Goal: Find contact information: Find contact information

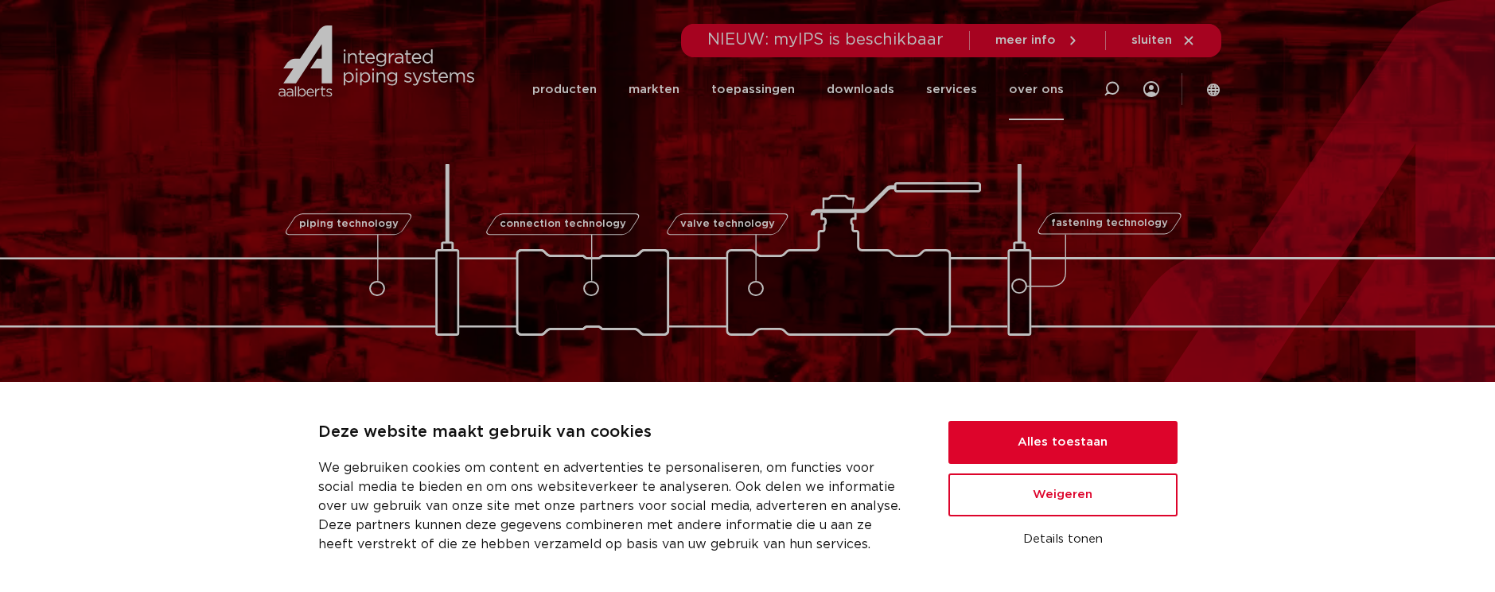
click at [1031, 93] on link "over ons" at bounding box center [1036, 89] width 55 height 61
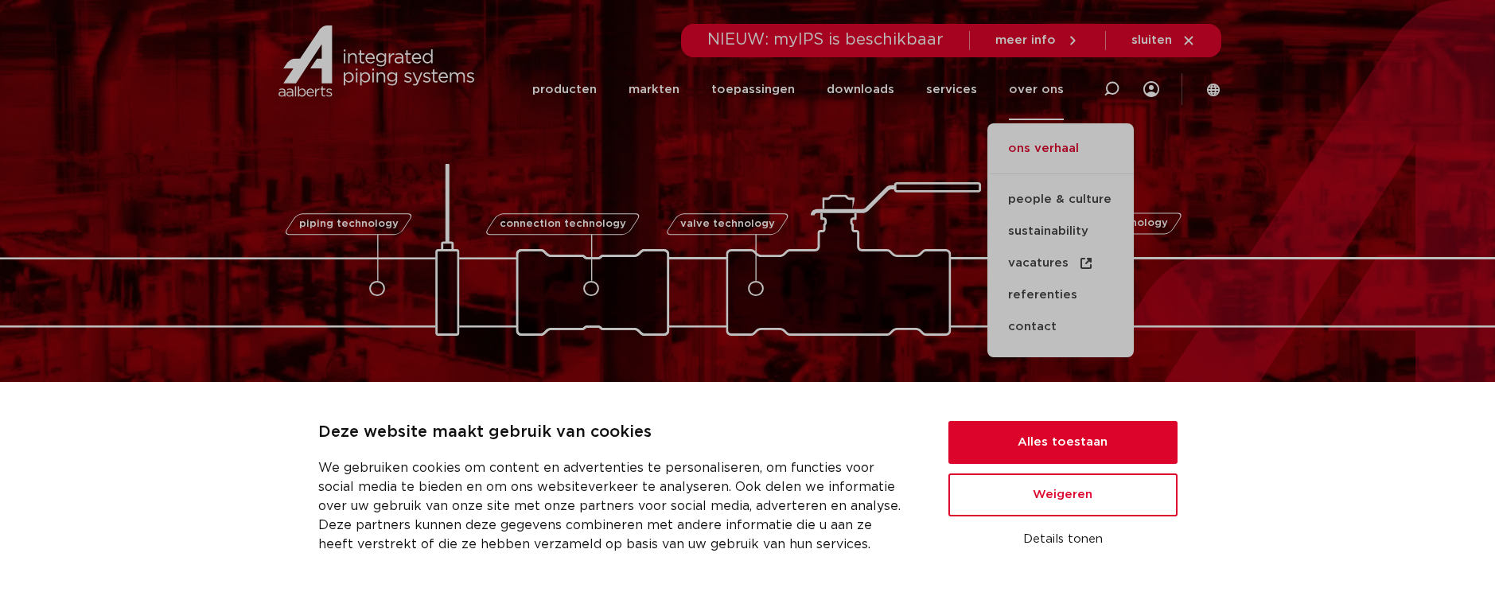
click at [1036, 148] on link "ons verhaal" at bounding box center [1060, 156] width 146 height 35
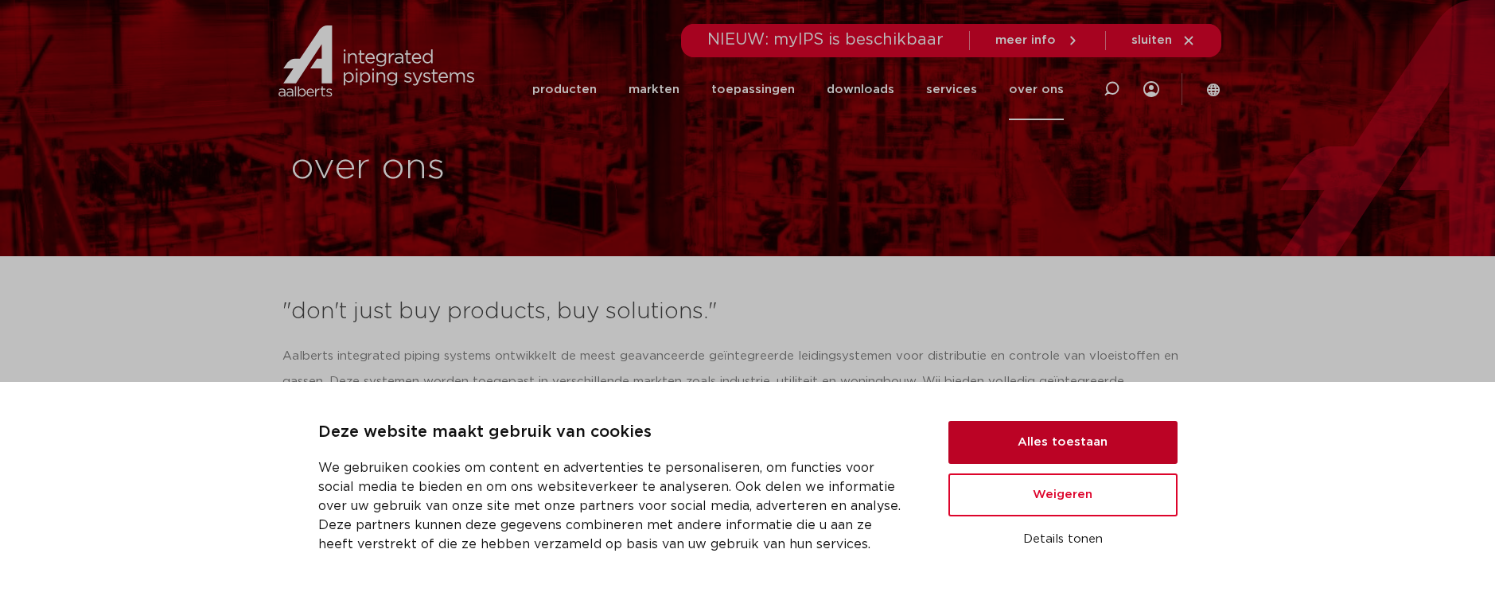
click at [1002, 437] on button "Alles toestaan" at bounding box center [1062, 442] width 229 height 43
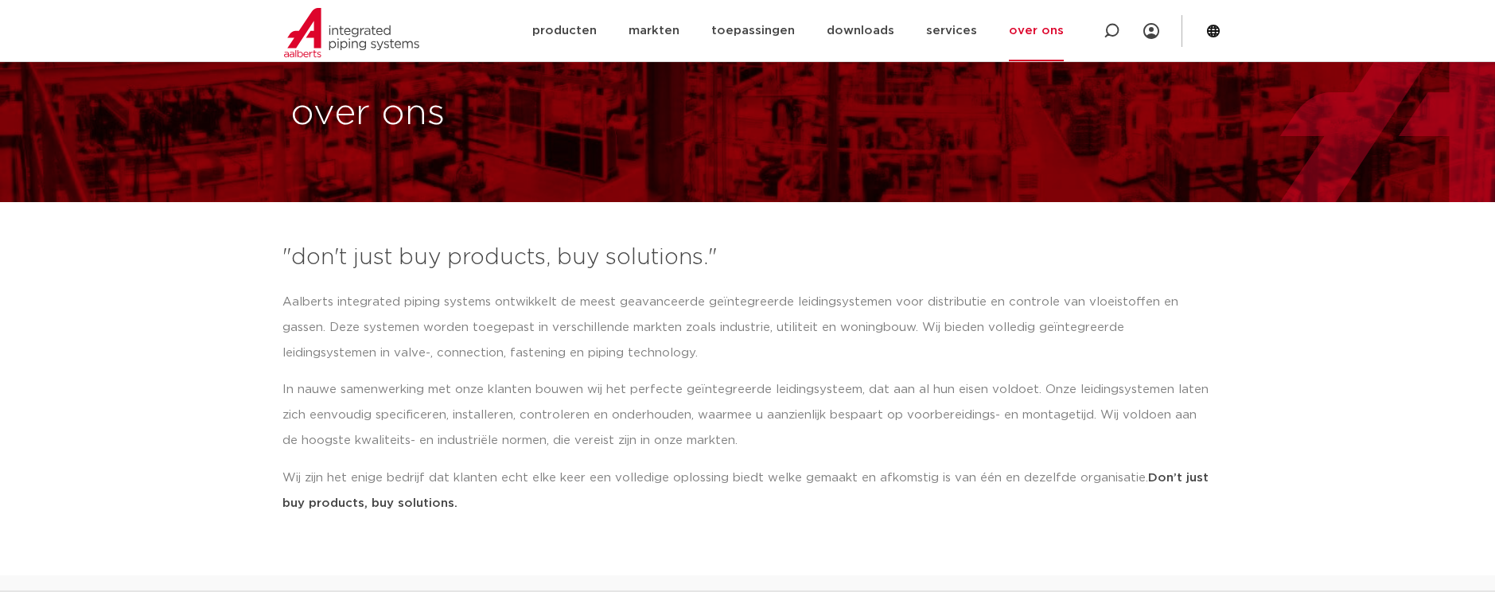
scroll to position [43, 0]
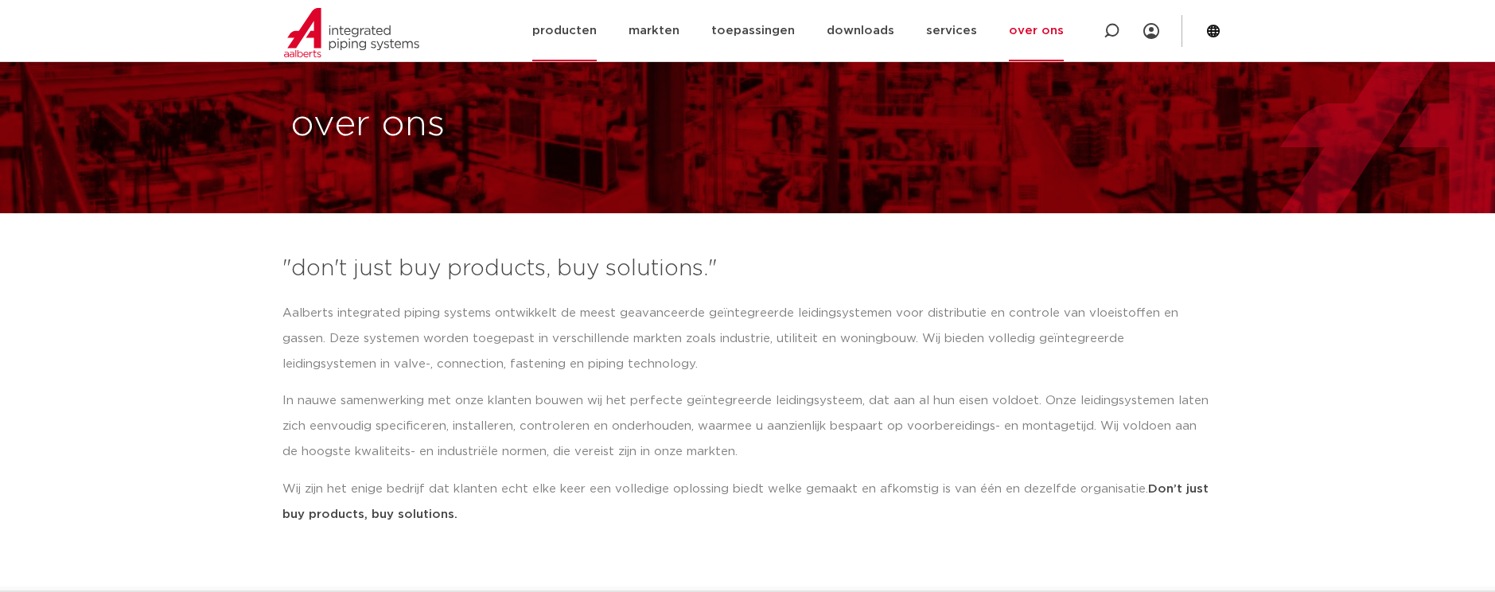
click at [590, 31] on link "producten" at bounding box center [564, 30] width 64 height 61
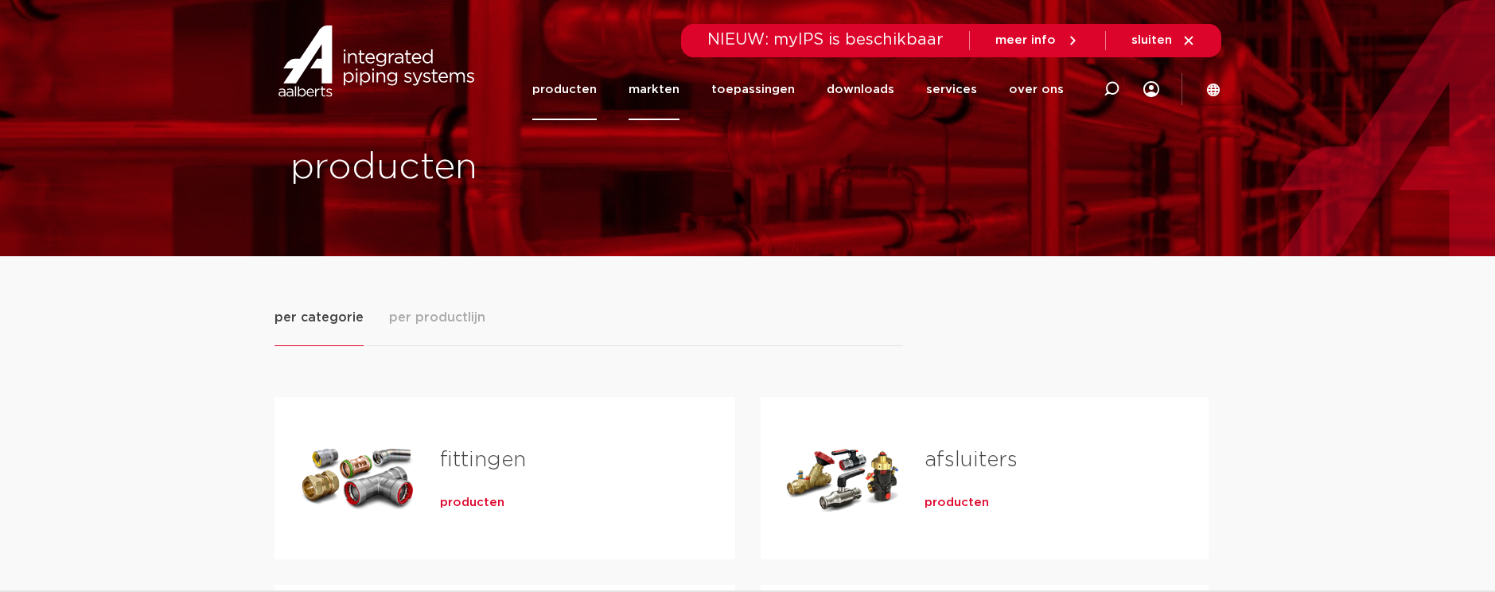
click at [668, 88] on link "markten" at bounding box center [653, 89] width 51 height 61
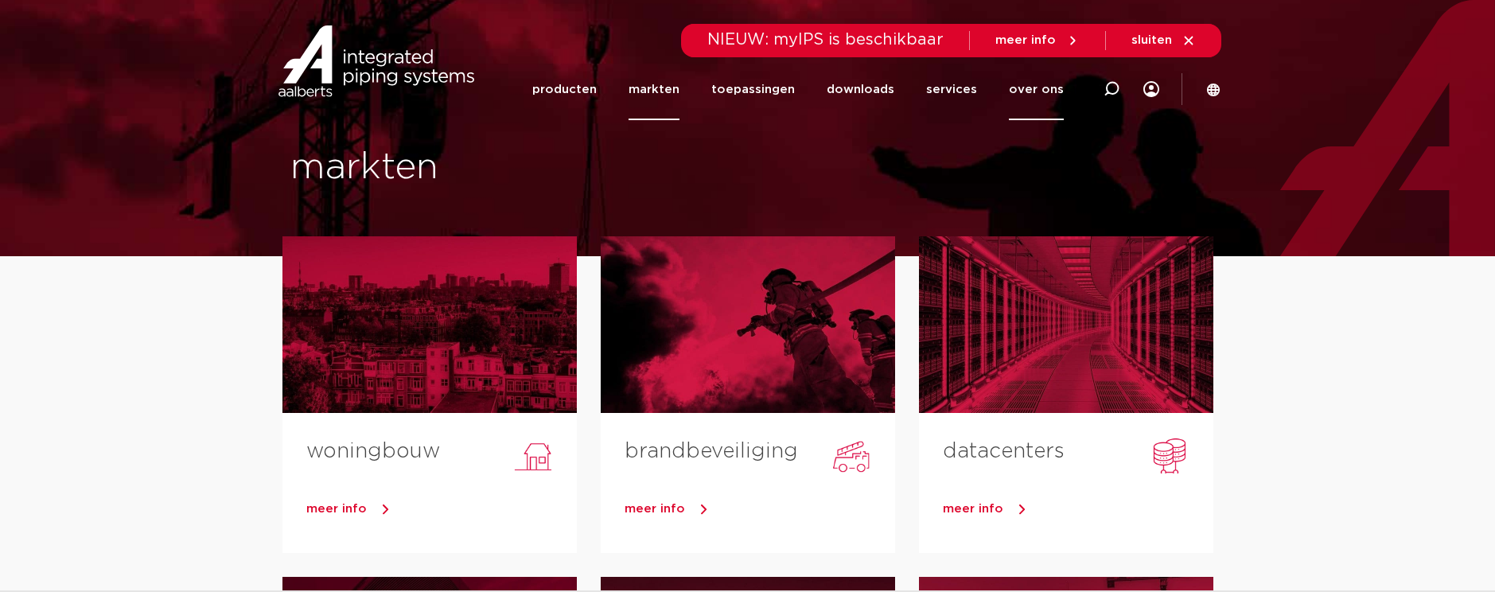
click at [1040, 88] on link "over ons" at bounding box center [1036, 89] width 55 height 61
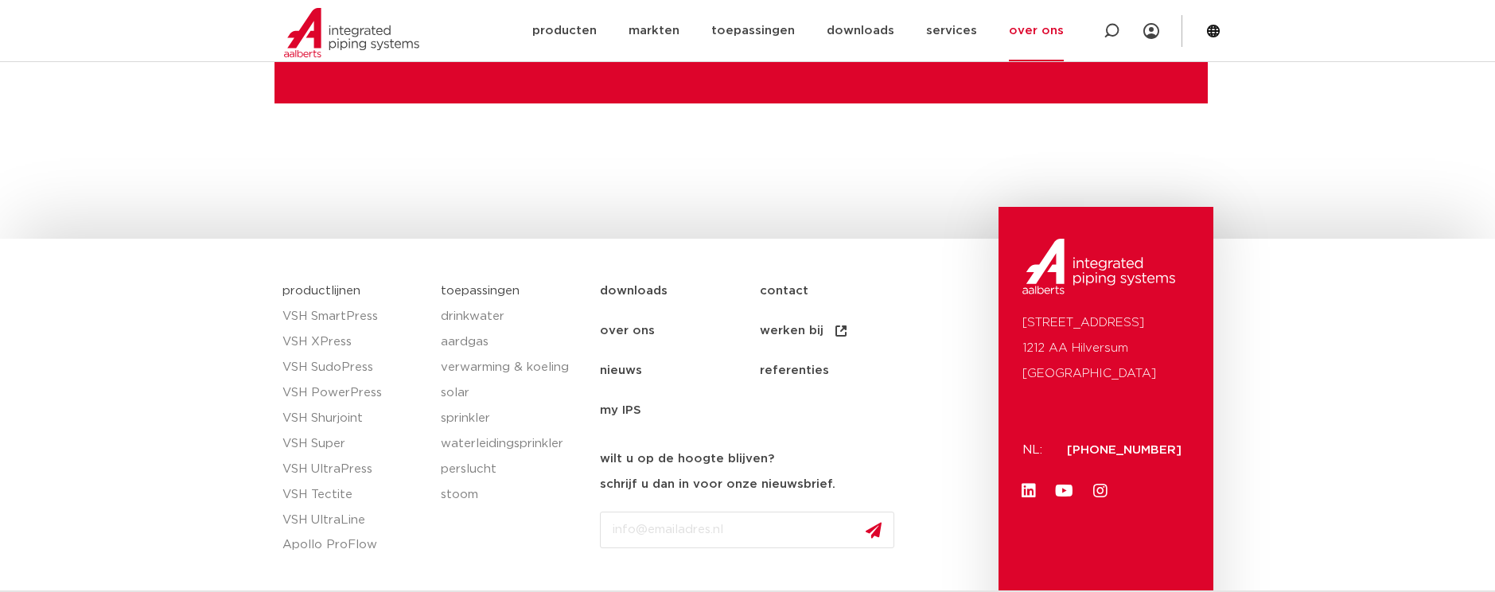
scroll to position [4236, 0]
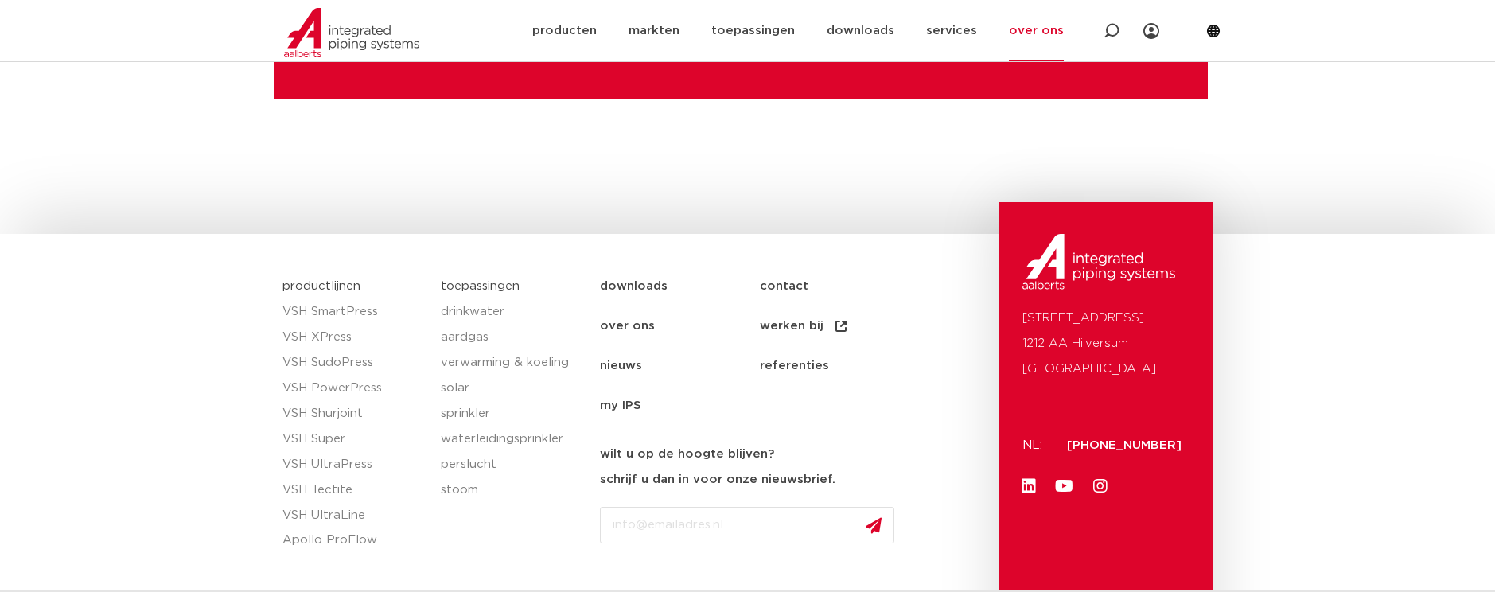
click at [1047, 32] on link "over ons" at bounding box center [1036, 30] width 55 height 61
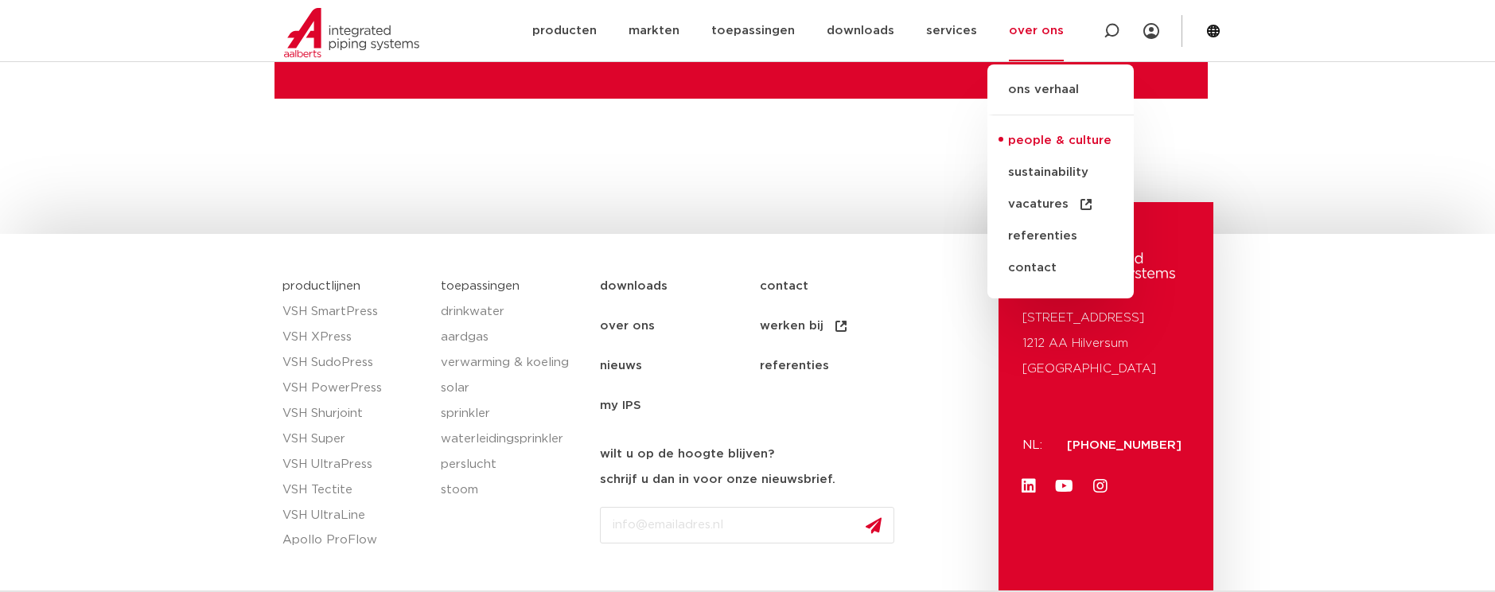
click at [1044, 141] on link "people & culture" at bounding box center [1060, 141] width 146 height 32
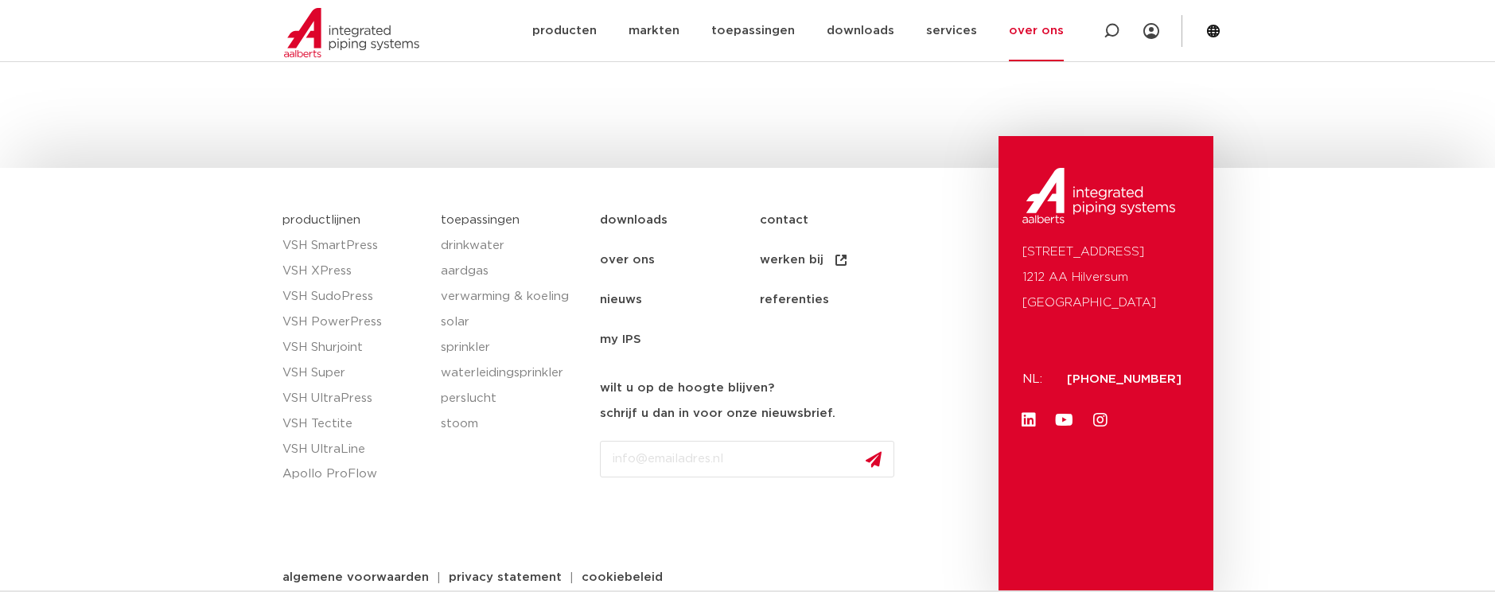
scroll to position [4322, 0]
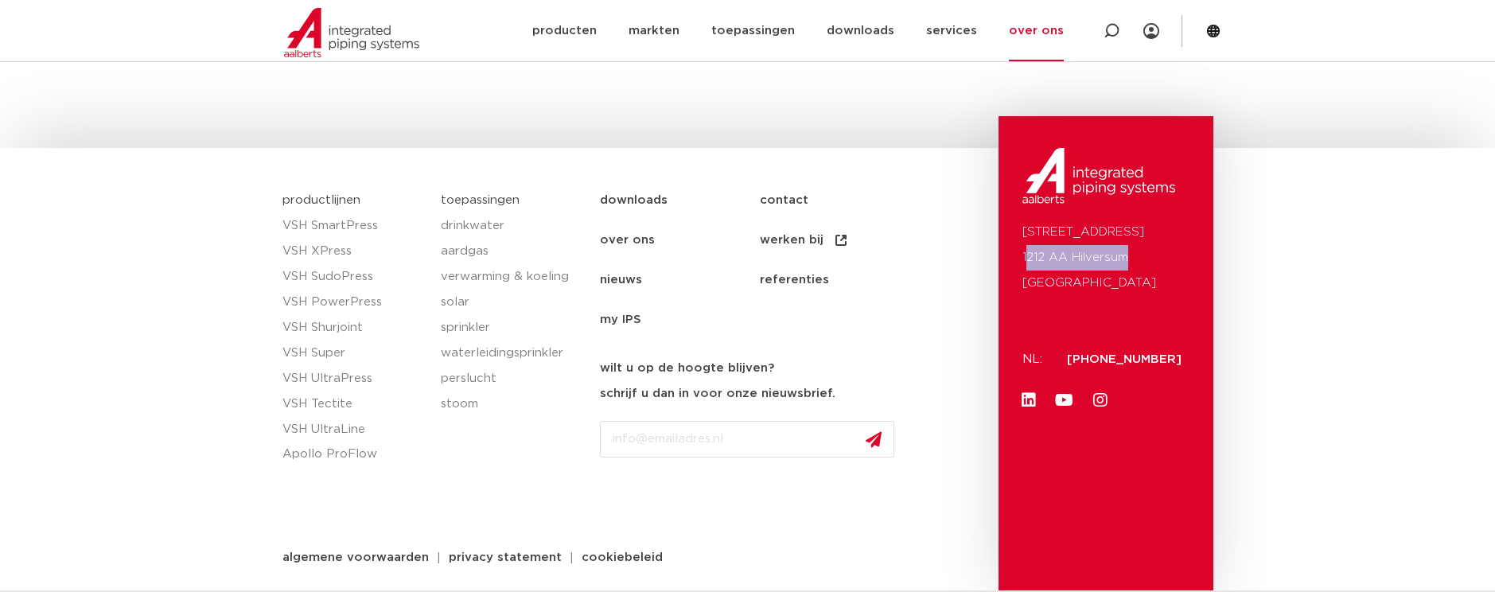
drag, startPoint x: 1025, startPoint y: 256, endPoint x: 1124, endPoint y: 256, distance: 98.6
click at [1124, 256] on p "[STREET_ADDRESS]" at bounding box center [1105, 258] width 167 height 76
drag, startPoint x: 1021, startPoint y: 255, endPoint x: 1141, endPoint y: 256, distance: 120.9
click at [1141, 256] on p "[STREET_ADDRESS]" at bounding box center [1105, 258] width 167 height 76
copy p "1212 AA Hilversum"
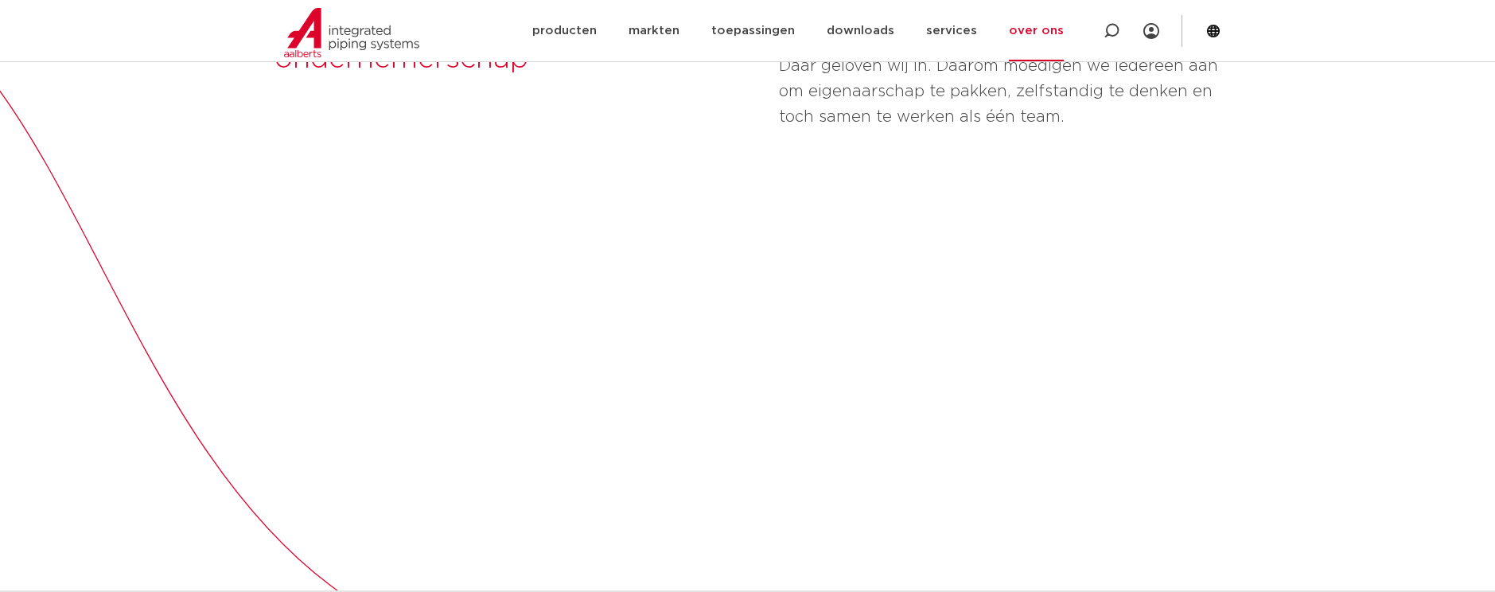
scroll to position [0, 0]
